Goal: Task Accomplishment & Management: Manage account settings

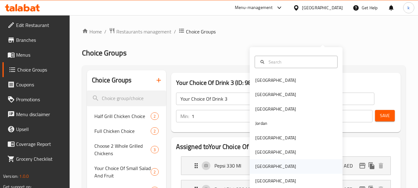
scroll to position [31, 0]
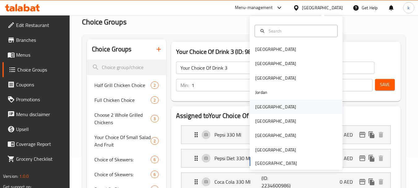
click at [256, 106] on div "[GEOGRAPHIC_DATA]" at bounding box center [275, 106] width 41 height 7
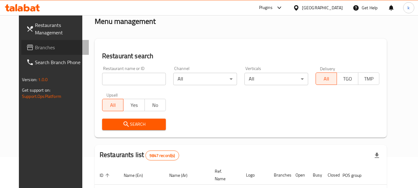
click at [35, 51] on span "Branches" at bounding box center [59, 47] width 49 height 7
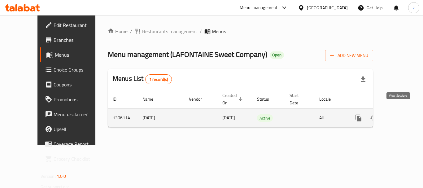
click at [400, 115] on icon "enhanced table" at bounding box center [403, 118] width 6 height 6
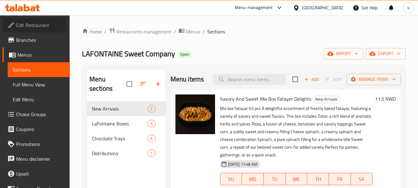
click at [21, 28] on span "Edit Restaurant" at bounding box center [40, 24] width 49 height 7
